Goal: Complete application form

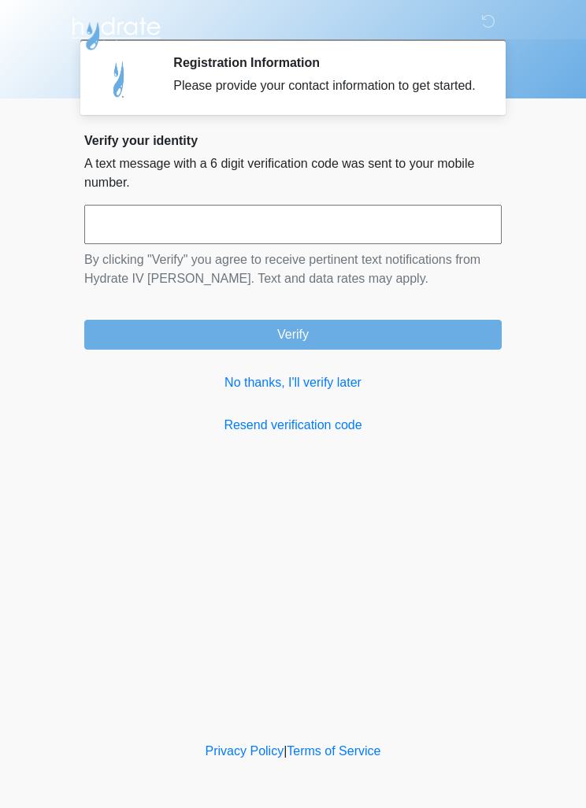
click at [325, 392] on link "No thanks, I'll verify later" at bounding box center [292, 382] width 417 height 19
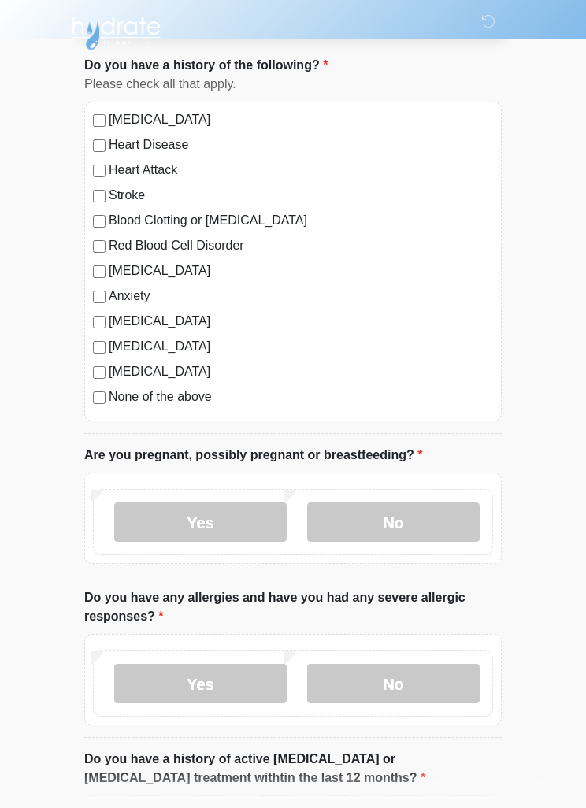
scroll to position [109, 0]
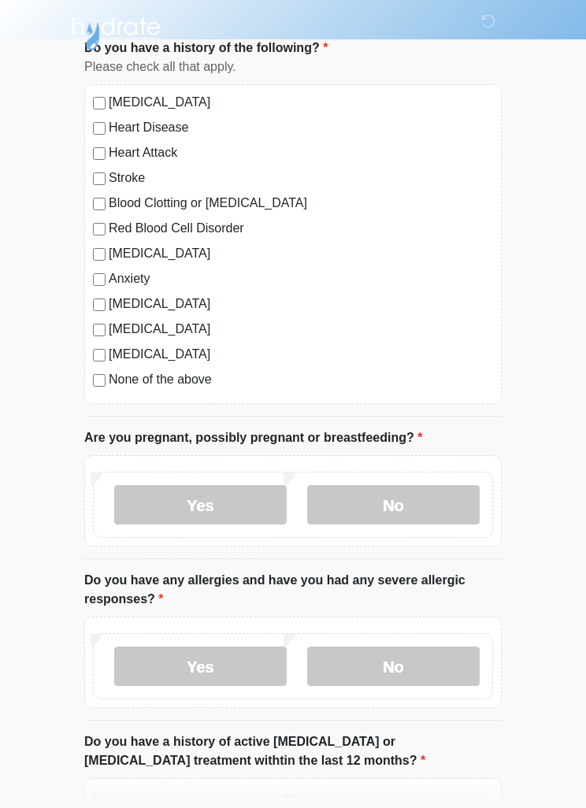
click at [111, 376] on label "None of the above" at bounding box center [301, 379] width 384 height 19
click at [400, 503] on label "No" at bounding box center [393, 504] width 172 height 39
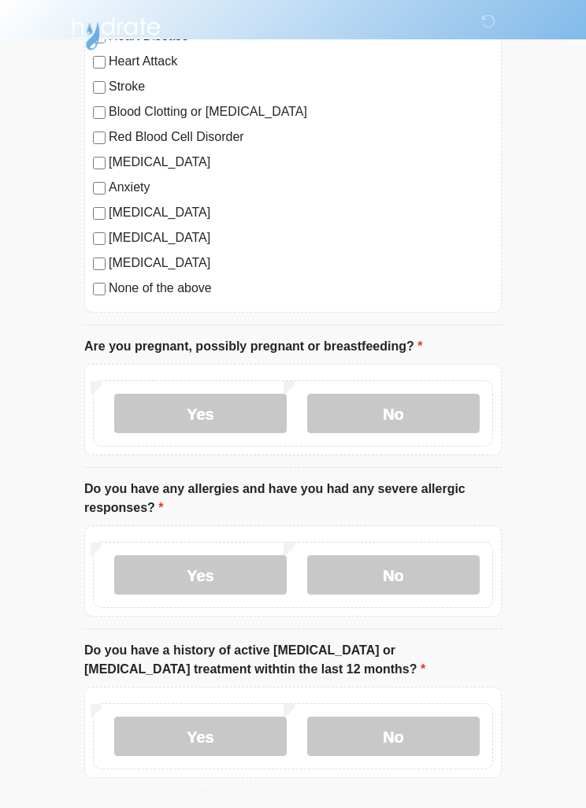
scroll to position [213, 0]
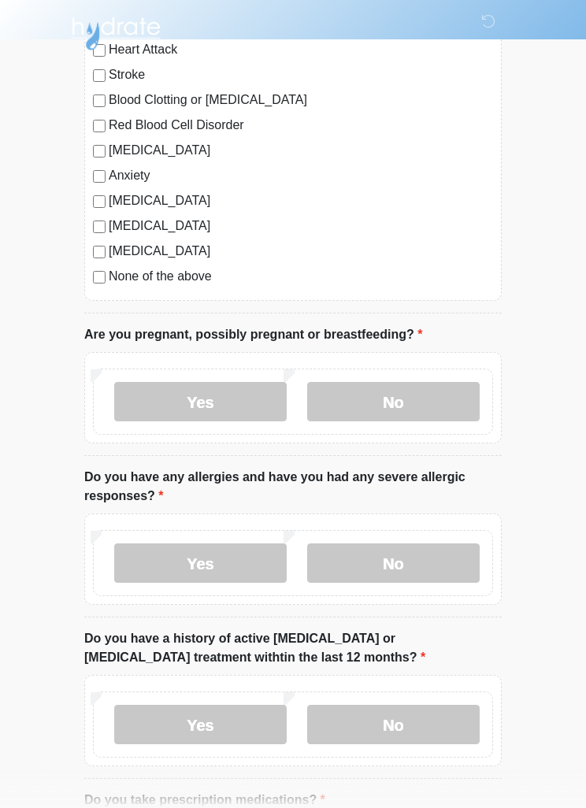
click at [412, 559] on label "No" at bounding box center [393, 562] width 172 height 39
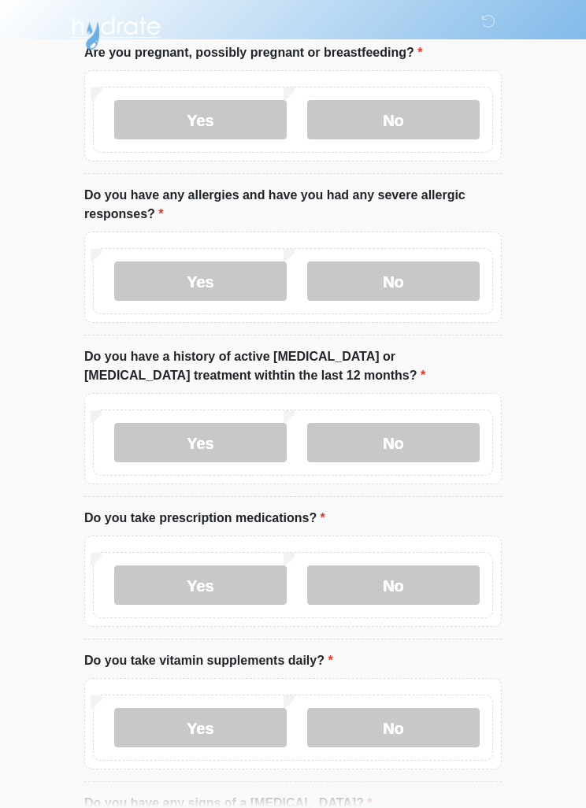
scroll to position [494, 0]
click at [383, 443] on label "No" at bounding box center [393, 442] width 172 height 39
click at [387, 576] on label "No" at bounding box center [393, 584] width 172 height 39
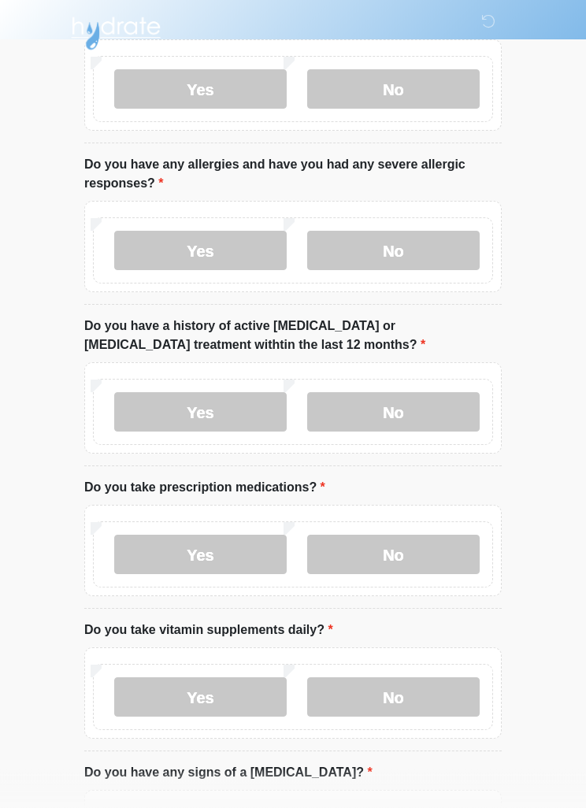
scroll to position [550, 0]
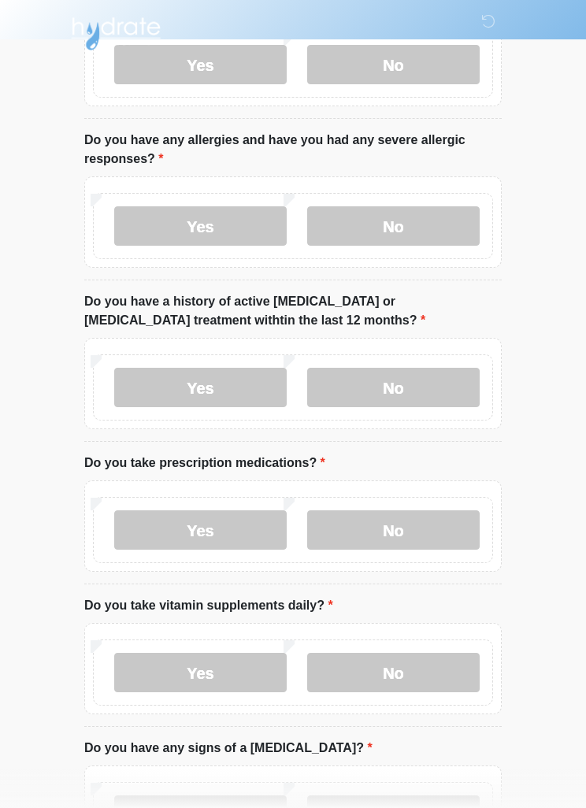
click at [235, 661] on label "Yes" at bounding box center [200, 672] width 172 height 39
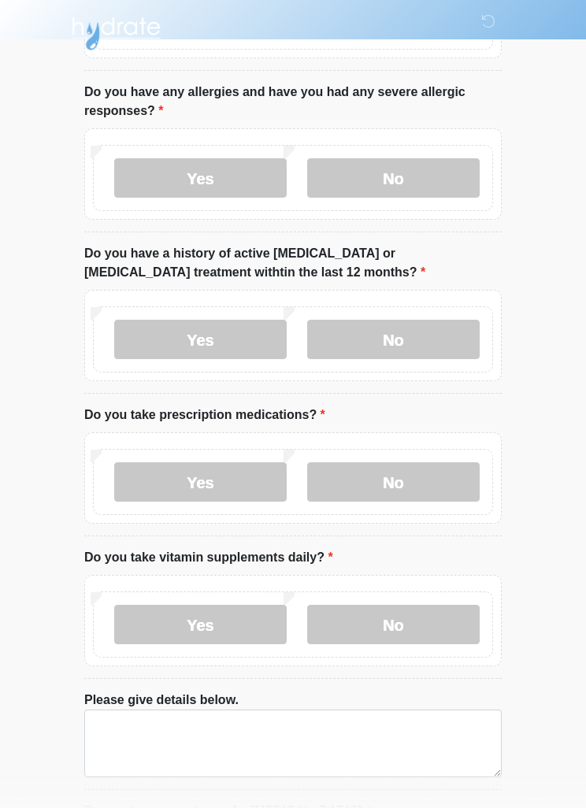
scroll to position [640, 0]
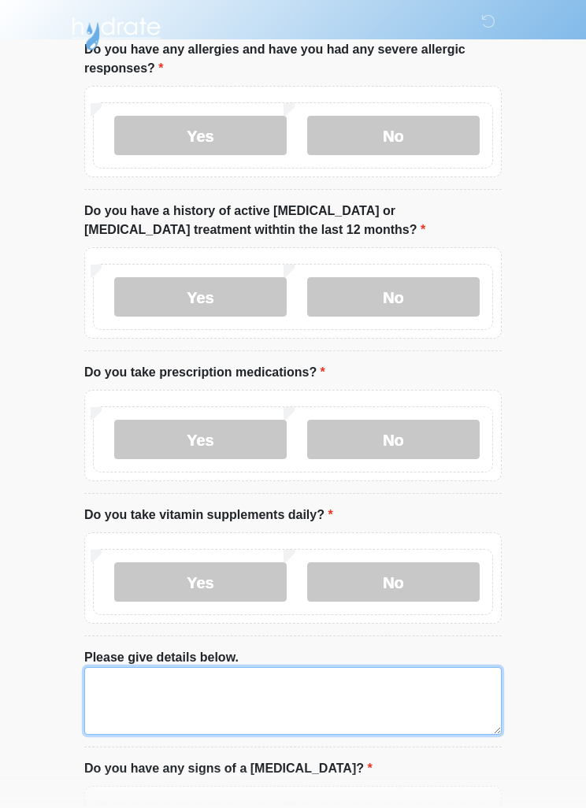
click at [260, 686] on textarea "Please give details below." at bounding box center [292, 701] width 417 height 68
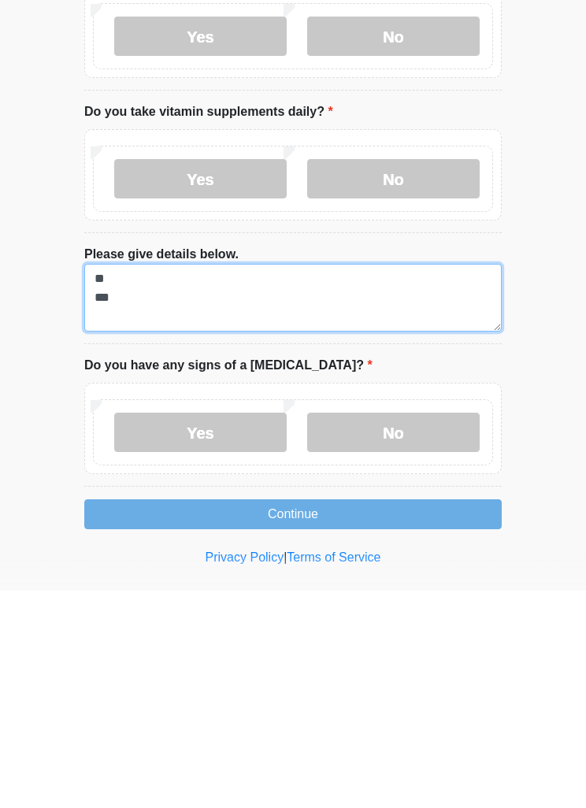
type textarea "** ***"
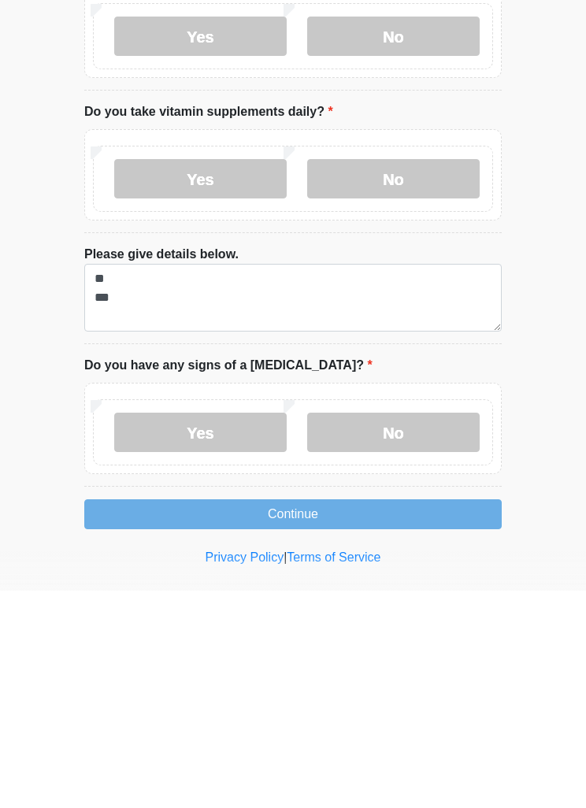
click at [406, 630] on label "No" at bounding box center [393, 649] width 172 height 39
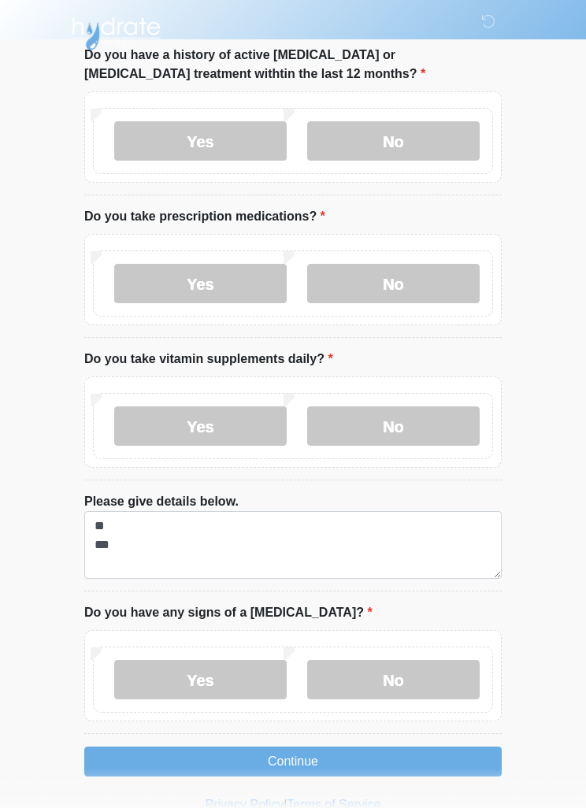
click at [350, 750] on button "Continue" at bounding box center [292, 761] width 417 height 30
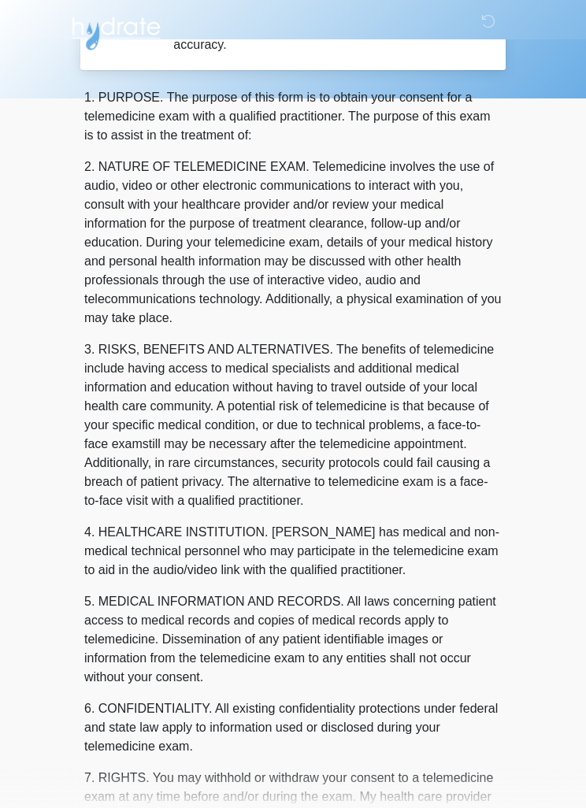
scroll to position [0, 0]
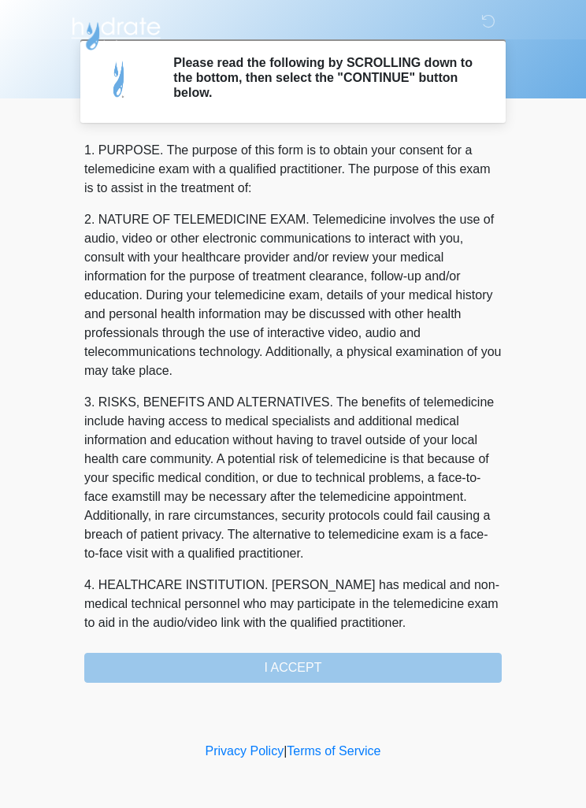
click at [409, 661] on div "1. PURPOSE. The purpose of this form is to obtain your consent for a telemedici…" at bounding box center [292, 412] width 417 height 542
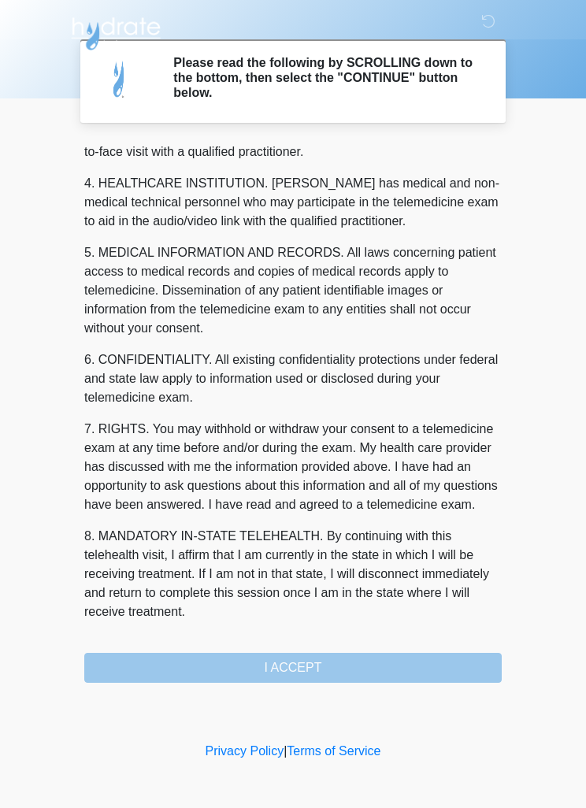
scroll to position [439, 0]
click at [375, 660] on button "I ACCEPT" at bounding box center [292, 668] width 417 height 30
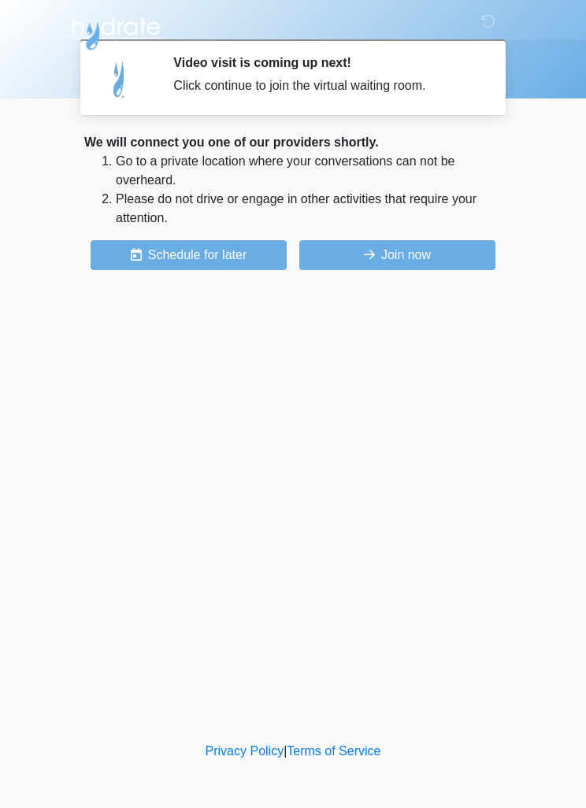
click at [428, 253] on button "Join now" at bounding box center [397, 255] width 196 height 30
